Goal: Information Seeking & Learning: Understand process/instructions

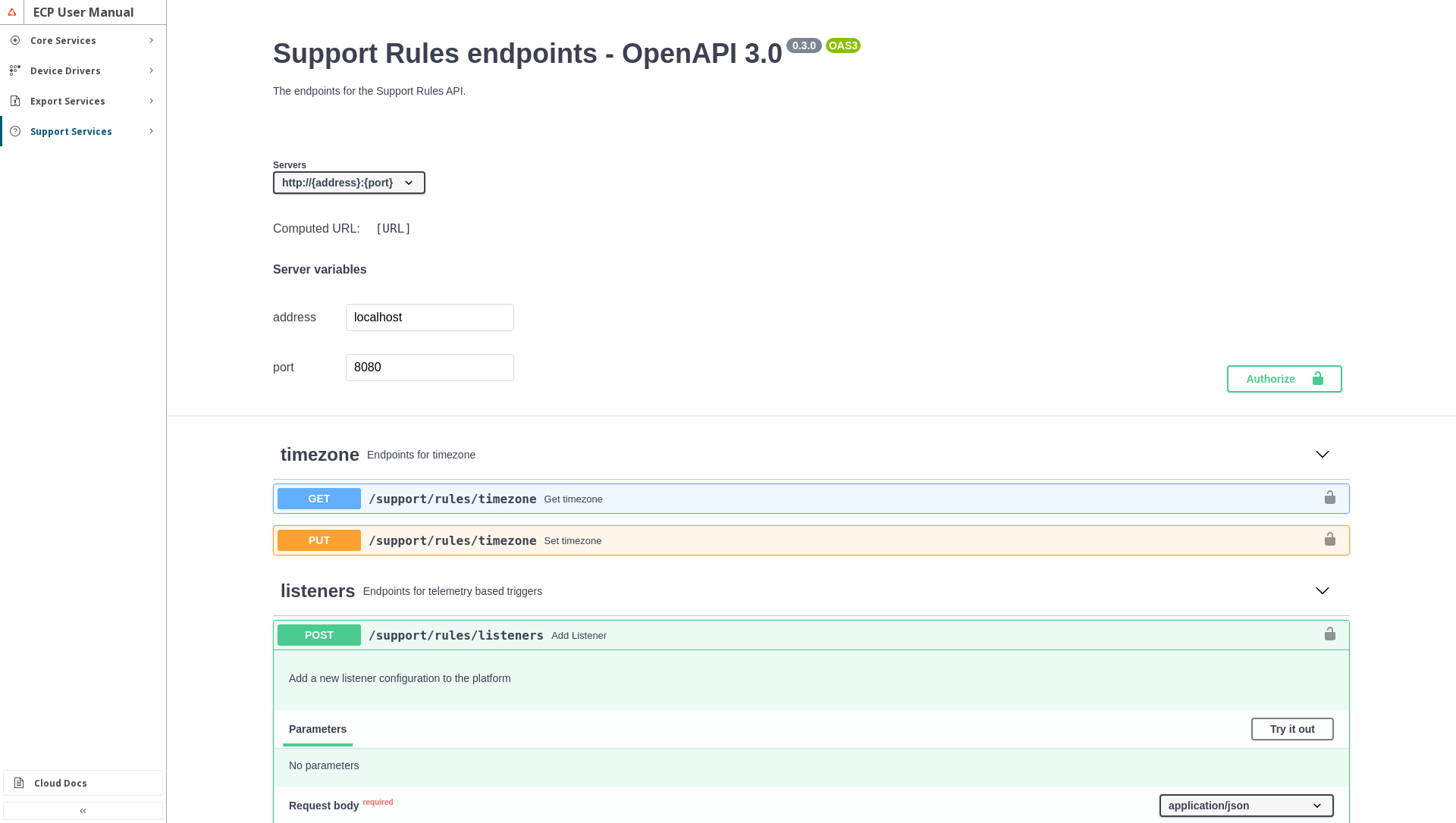
select select "ListenerRequestPropertyPropertyValue"
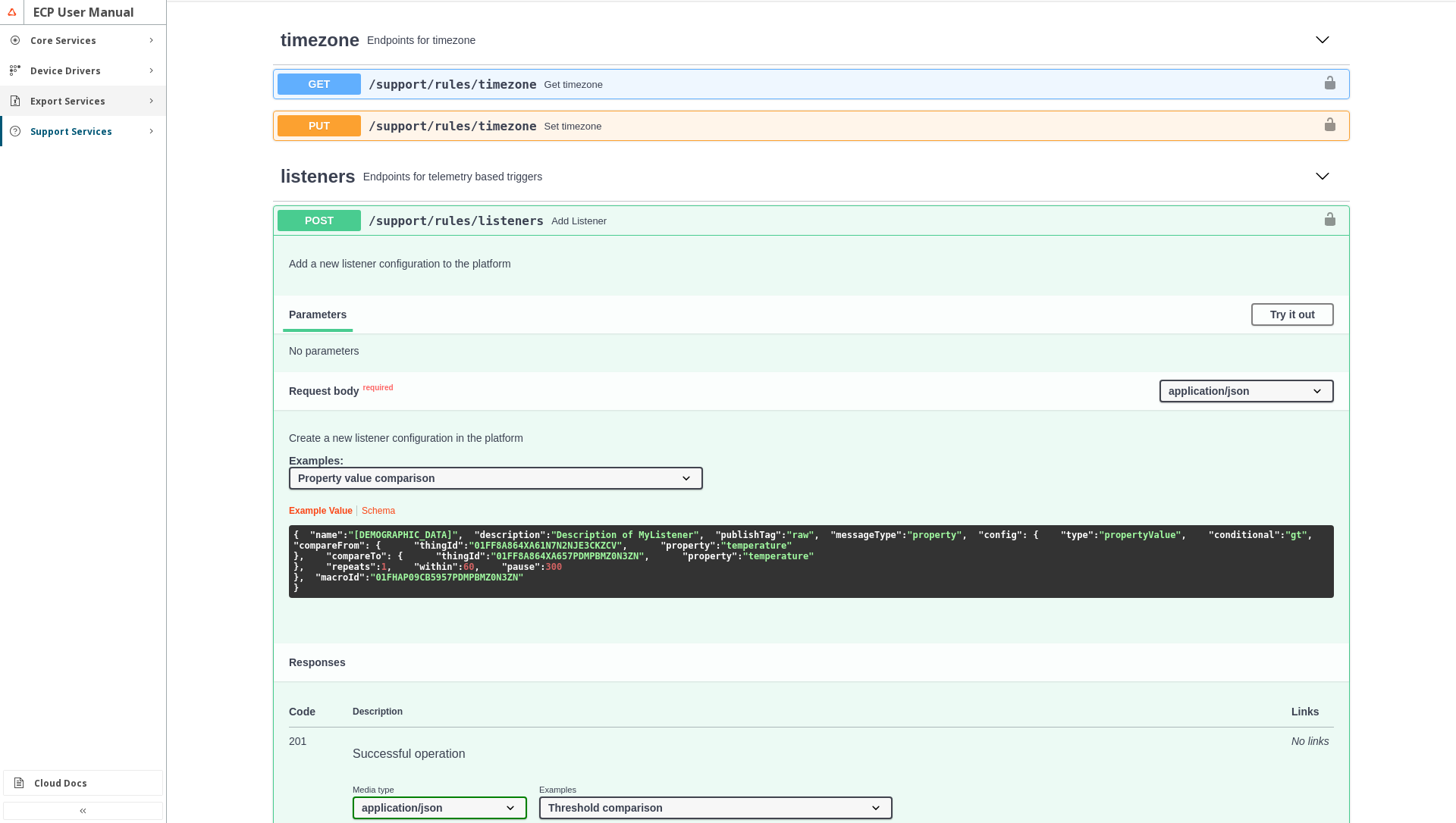
click at [0, 0] on slot "Export Services" at bounding box center [0, 0] width 0 height 0
click at [67, 132] on div "MQTT" at bounding box center [90, 129] width 100 height 13
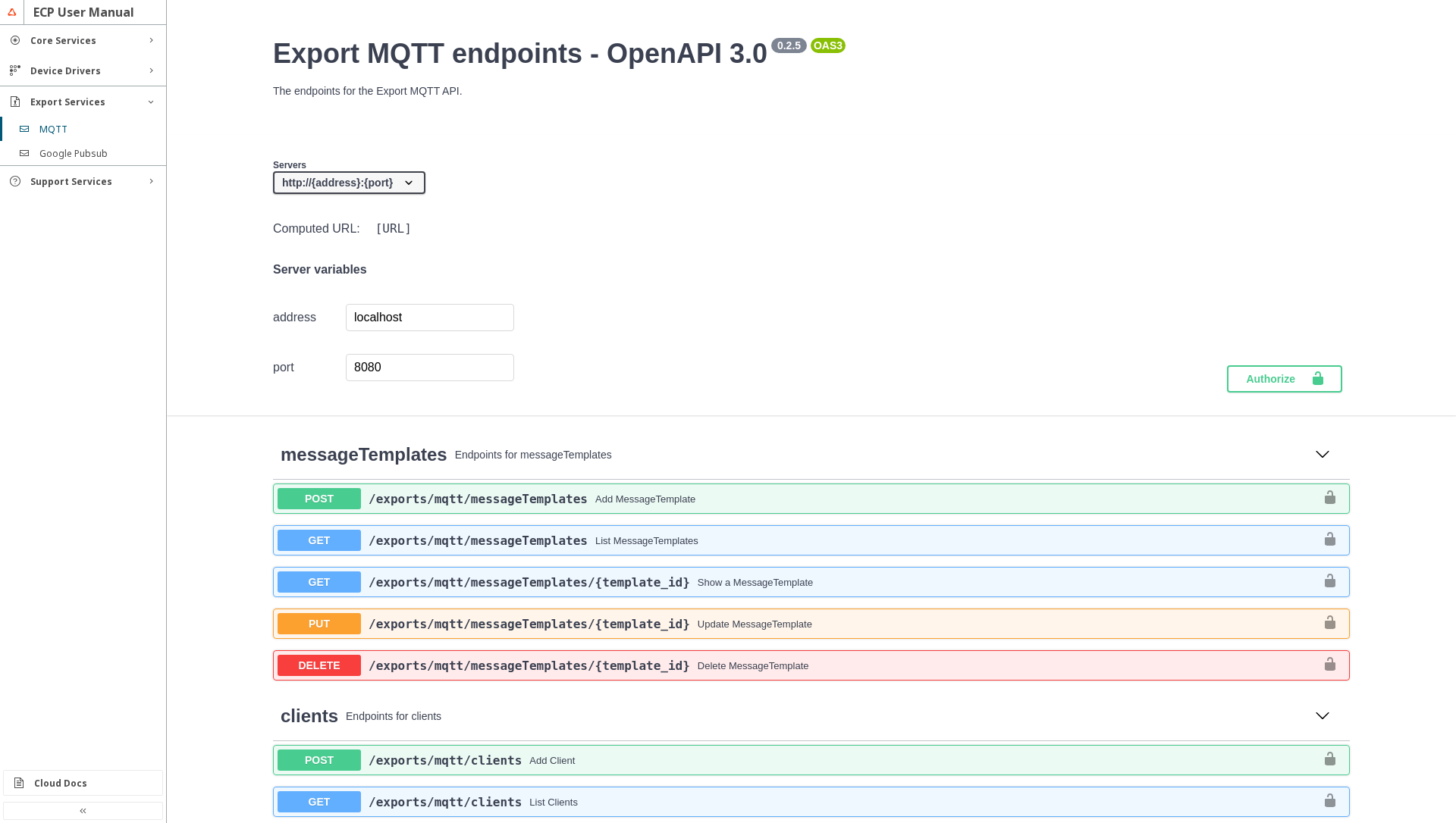
click at [610, 539] on div "List MessageTemplates" at bounding box center [955, 541] width 720 height 12
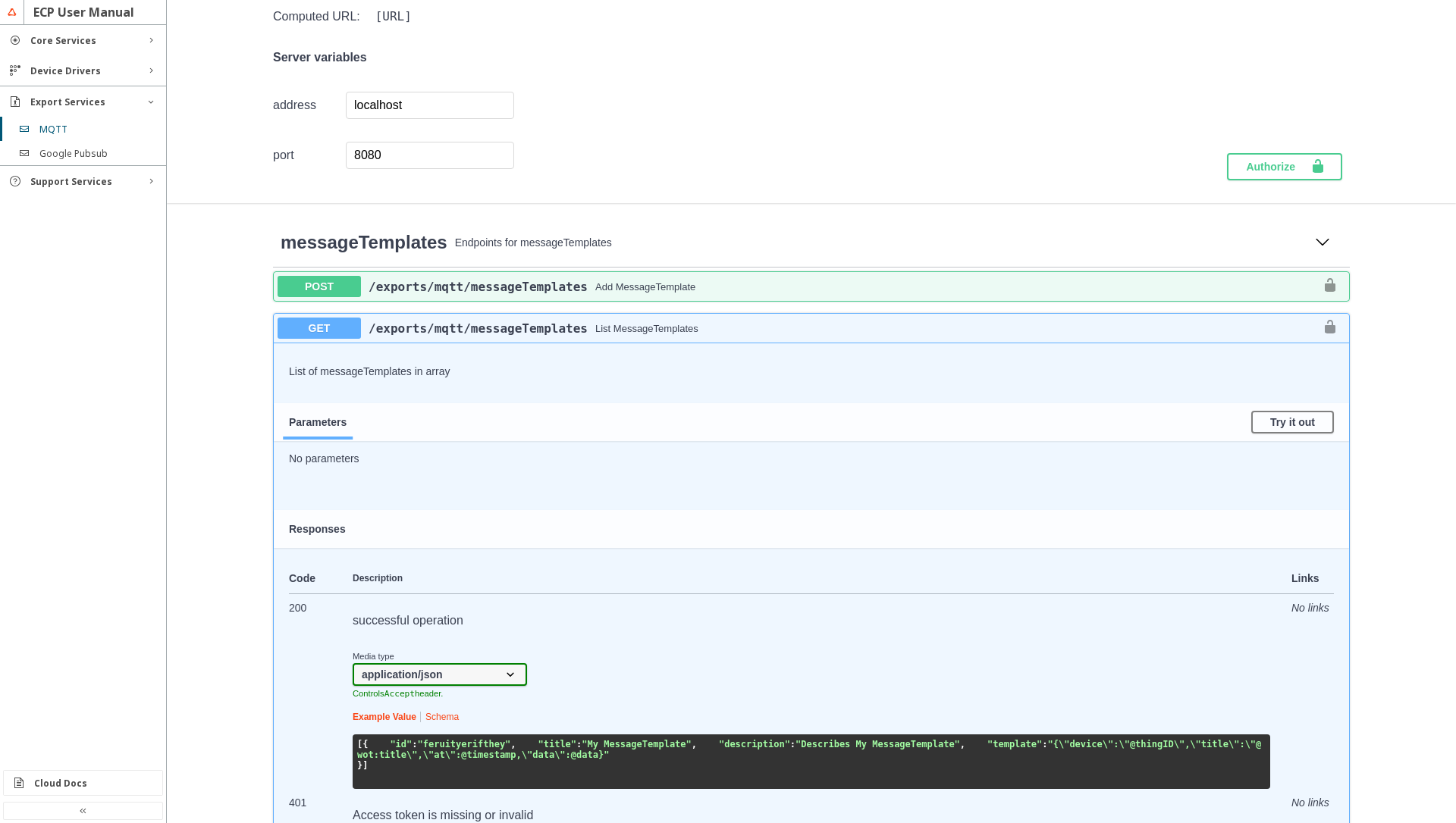
scroll to position [455, 0]
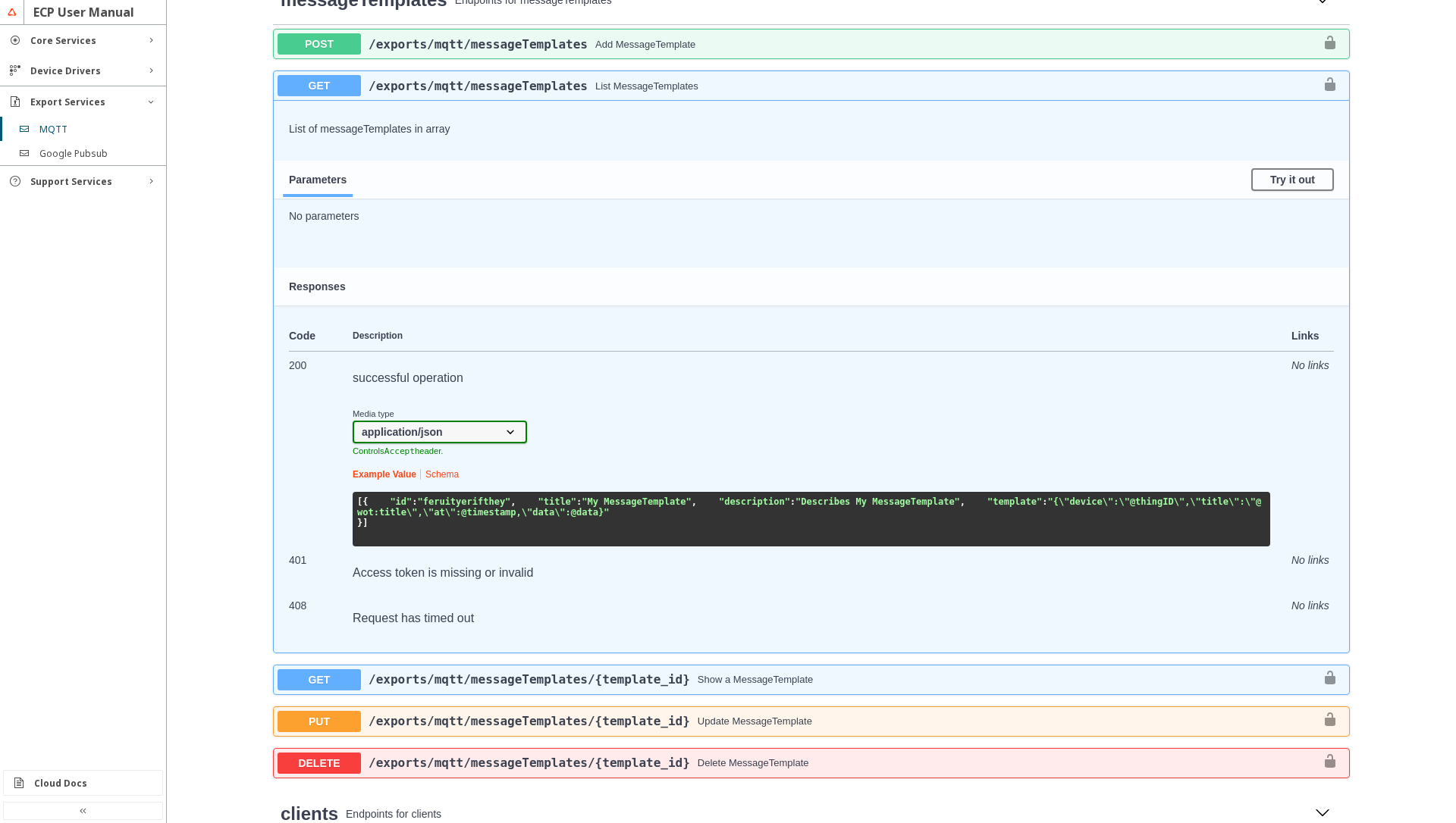
click at [452, 473] on link "Schema" at bounding box center [442, 474] width 33 height 11
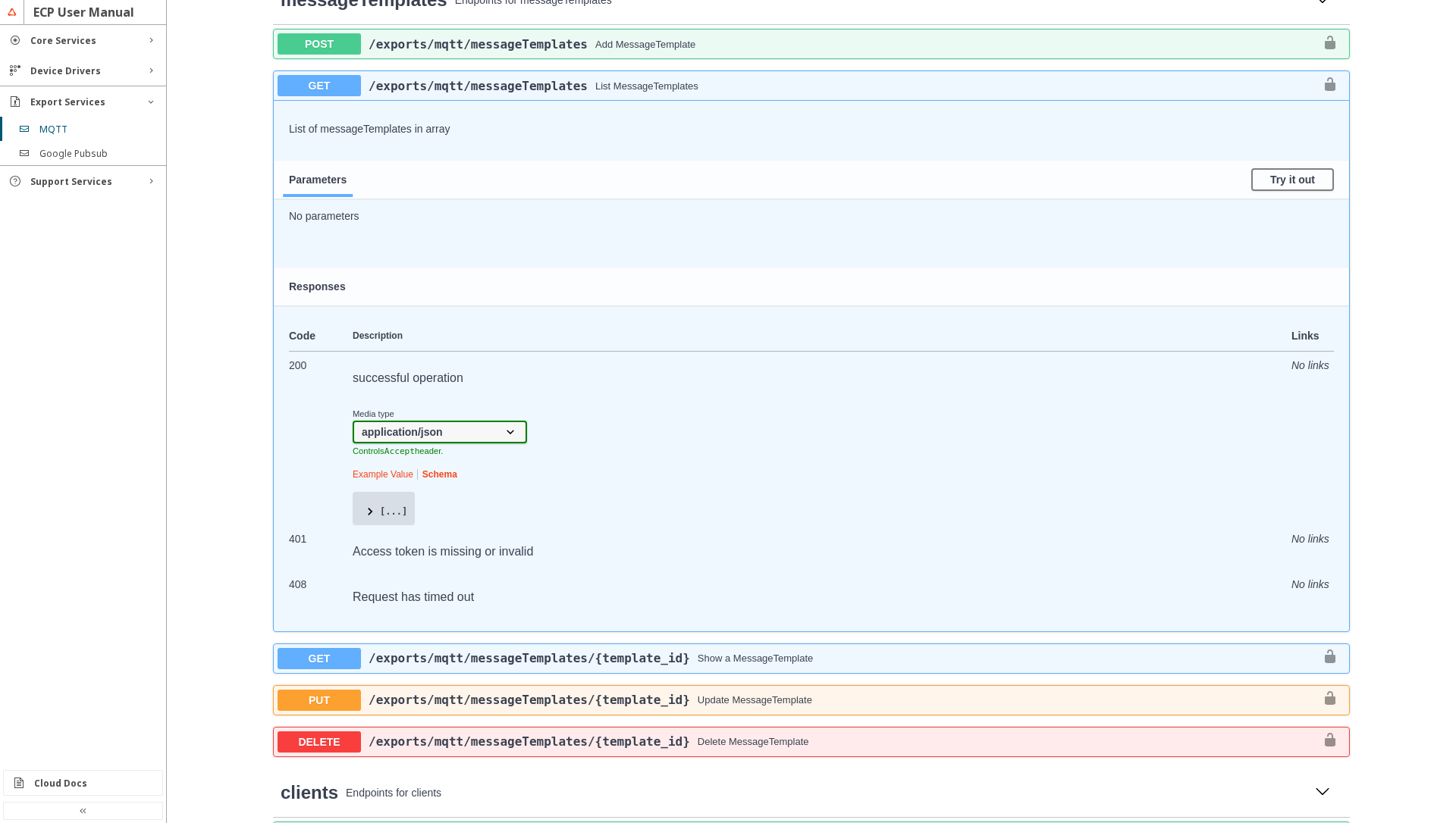
click at [360, 512] on span "[...]" at bounding box center [384, 511] width 47 height 11
click at [364, 515] on span at bounding box center [370, 512] width 15 height 15
click at [549, 509] on span at bounding box center [556, 512] width 15 height 15
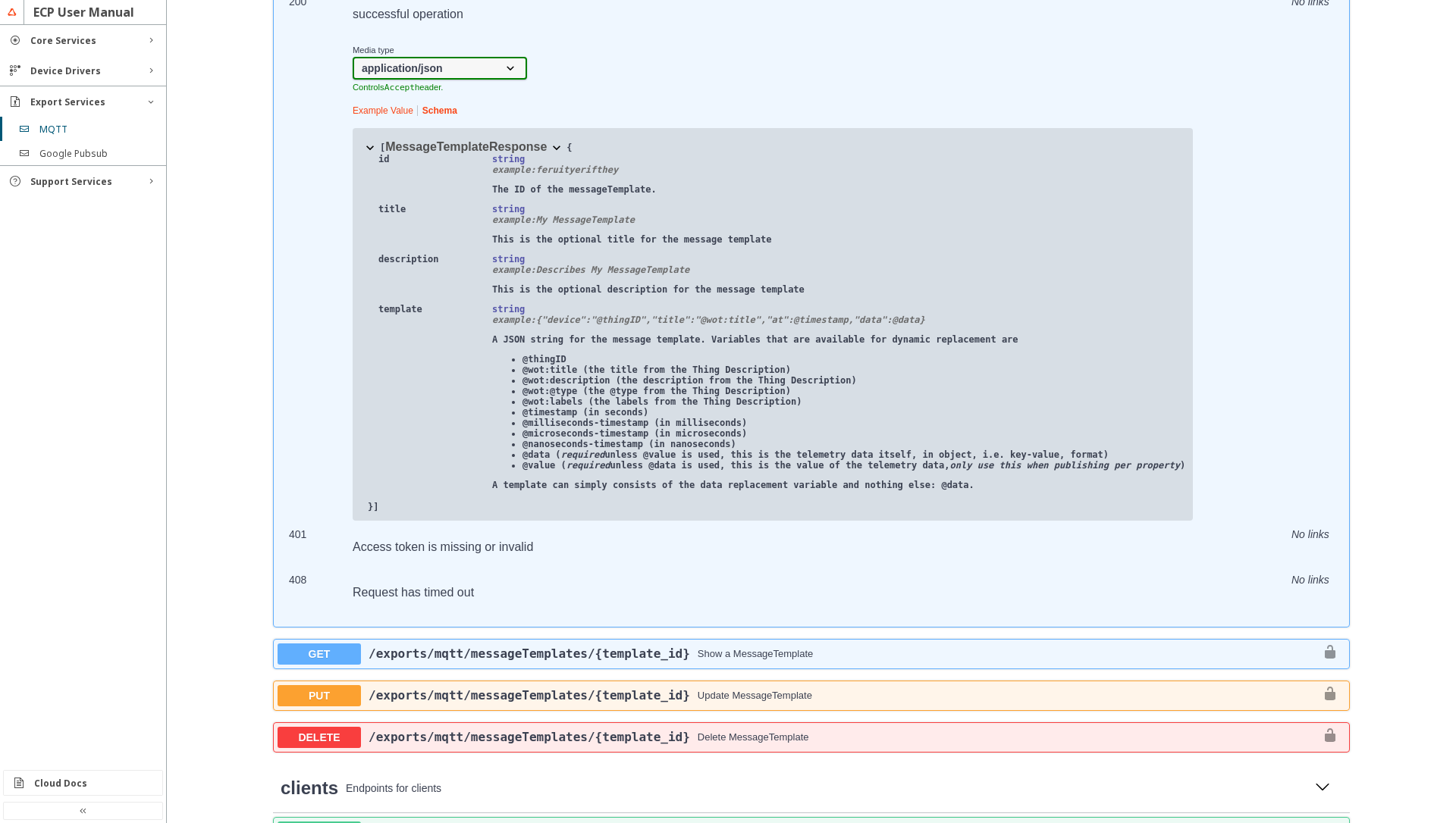
scroll to position [728, 0]
